Goal: Information Seeking & Learning: Learn about a topic

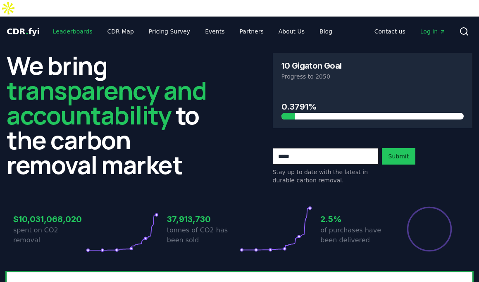
click at [77, 24] on link "Leaderboards" at bounding box center [72, 31] width 53 height 15
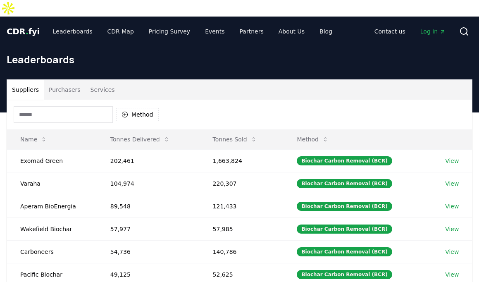
click at [69, 106] on input at bounding box center [63, 114] width 99 height 17
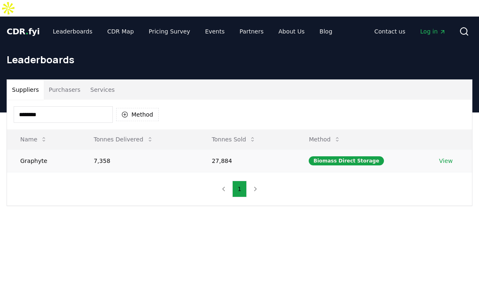
type input "********"
click at [167, 149] on td "7,358" at bounding box center [140, 160] width 118 height 23
click at [45, 149] on td "Graphyte" at bounding box center [44, 160] width 74 height 23
click at [44, 149] on td "Graphyte" at bounding box center [44, 160] width 74 height 23
click at [448, 149] on td "View" at bounding box center [448, 160] width 46 height 23
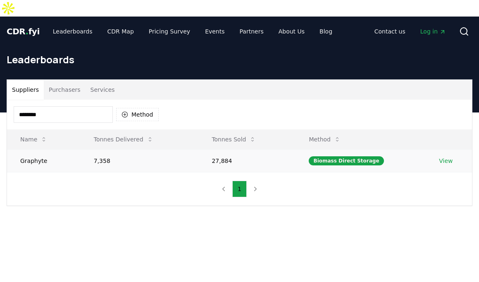
click at [447, 157] on link "View" at bounding box center [446, 161] width 14 height 8
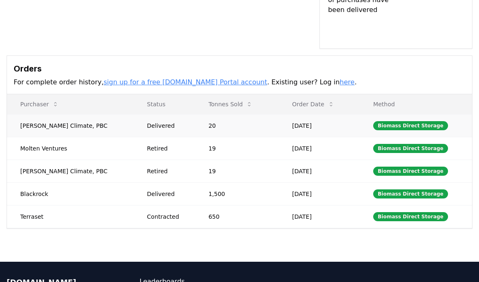
scroll to position [257, 0]
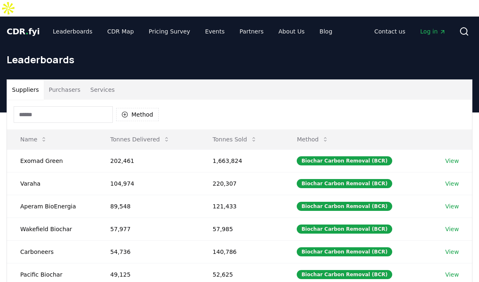
click at [41, 106] on input at bounding box center [63, 114] width 99 height 17
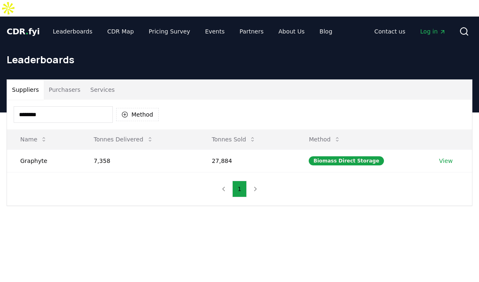
type input "********"
click at [129, 177] on div "******** Method Name Tonnes Delivered Tonnes Sold Method Graphyte 7,358 27,884 …" at bounding box center [239, 153] width 465 height 106
click at [105, 149] on td "7,358" at bounding box center [140, 160] width 118 height 23
click at [104, 149] on td "7,358" at bounding box center [140, 160] width 118 height 23
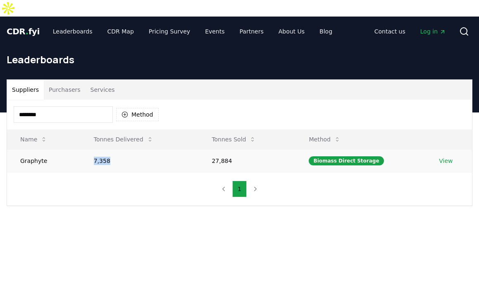
drag, startPoint x: 113, startPoint y: 145, endPoint x: 86, endPoint y: 145, distance: 27.3
click at [86, 149] on td "7,358" at bounding box center [140, 160] width 118 height 23
click at [112, 149] on td "7,358" at bounding box center [140, 160] width 118 height 23
click at [446, 157] on link "View" at bounding box center [446, 161] width 14 height 8
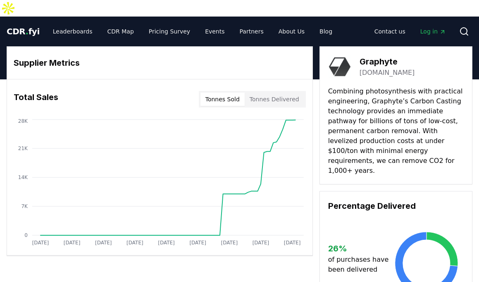
click at [292, 91] on div "Tonnes Sold Tonnes Delivered" at bounding box center [252, 99] width 107 height 17
click at [286, 93] on button "Tonnes Delivered" at bounding box center [273, 99] width 59 height 13
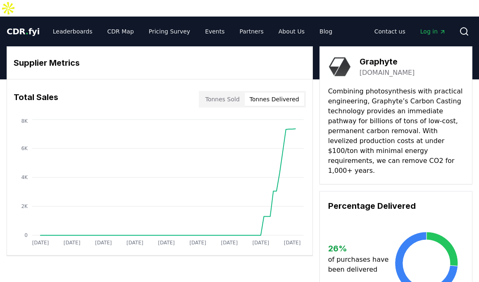
click at [231, 93] on button "Tonnes Sold" at bounding box center [222, 99] width 44 height 13
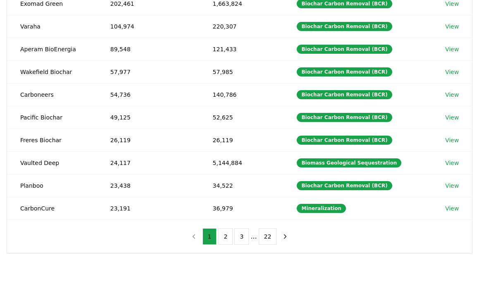
scroll to position [161, 0]
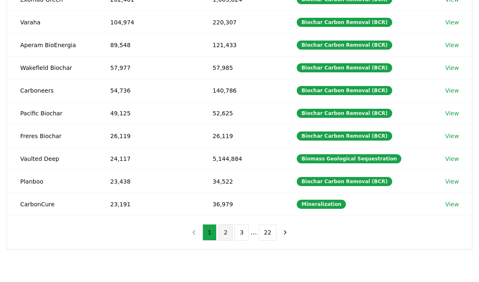
click at [225, 224] on button "2" at bounding box center [225, 232] width 14 height 17
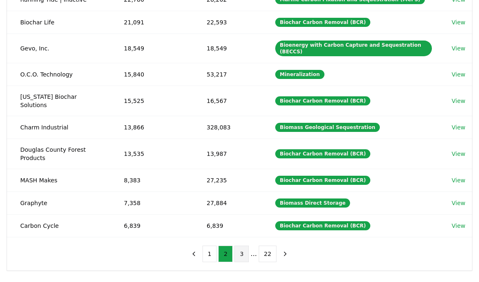
click at [241, 245] on button "3" at bounding box center [241, 253] width 14 height 17
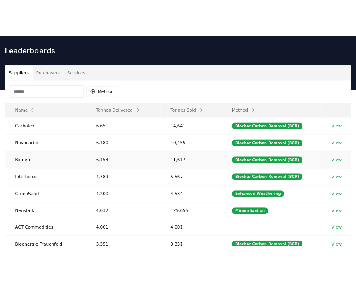
scroll to position [0, 0]
